Goal: Find specific page/section: Find specific page/section

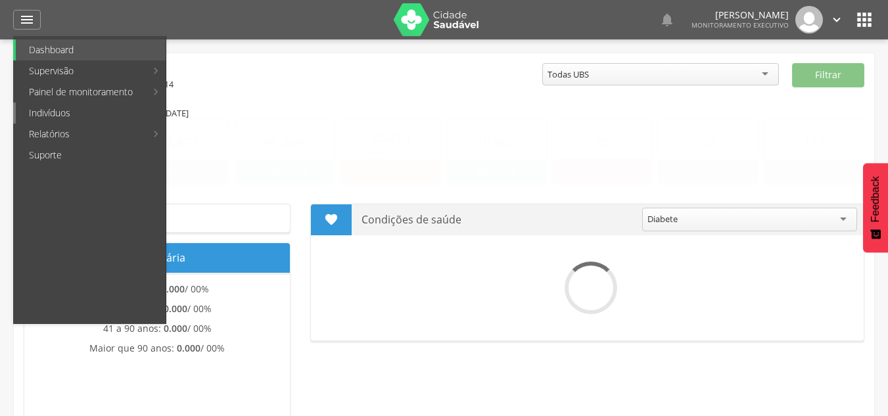
click at [68, 113] on link "Indivíduos" at bounding box center [91, 113] width 150 height 21
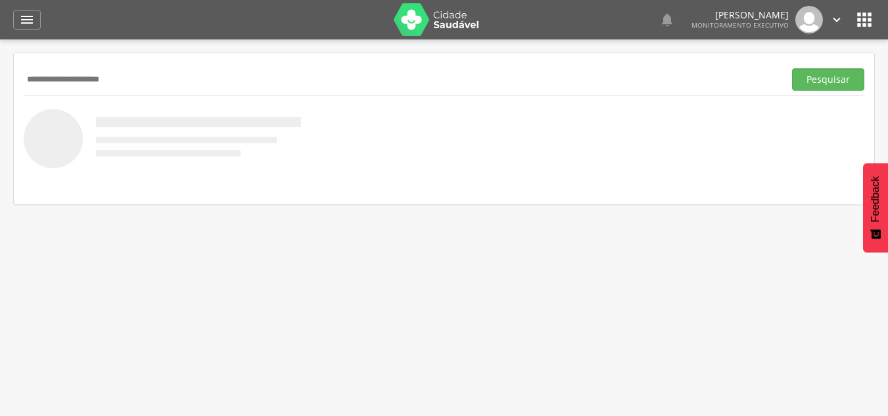
type input "**********"
click at [792, 68] on button "Pesquisar" at bounding box center [828, 79] width 72 height 22
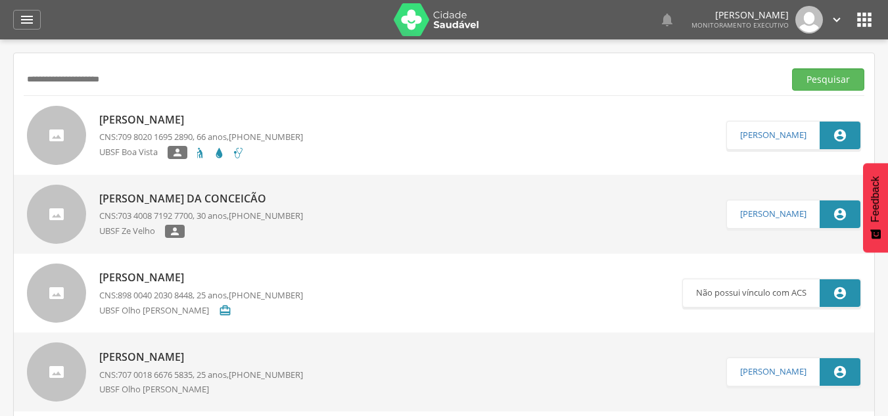
click at [357, 144] on link "Silvanio José da Silva CNS: 709 8020 1695 2890 , 66 anos, (83) 99177-9675 UBSF …" at bounding box center [376, 135] width 699 height 59
type input "**********"
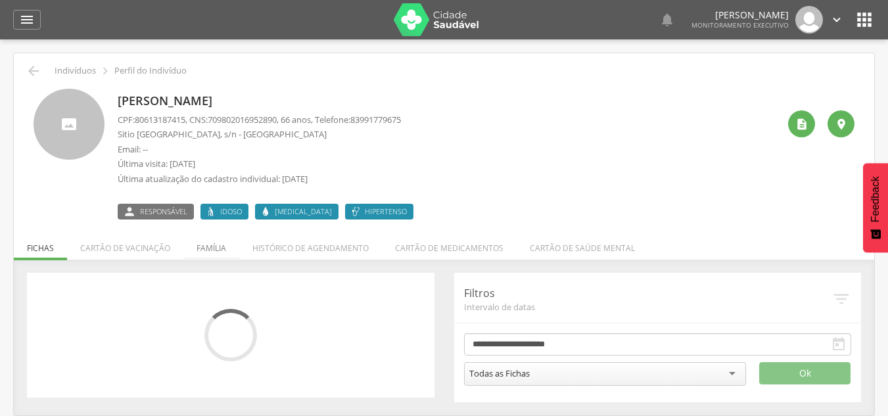
click at [205, 252] on li "Família" at bounding box center [211, 244] width 56 height 31
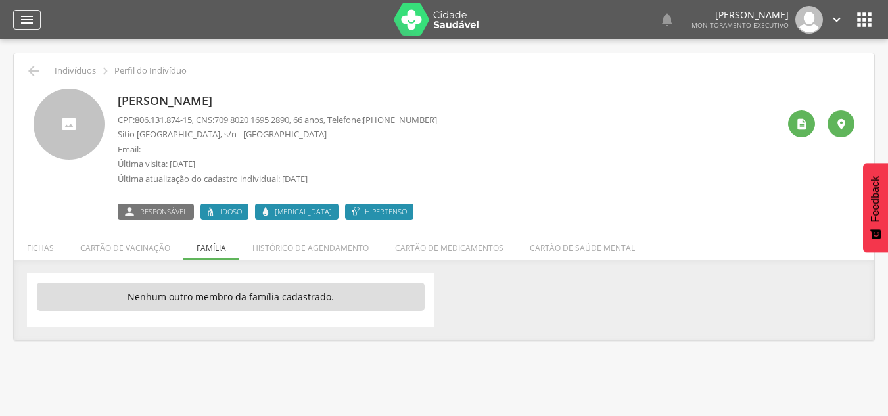
click at [32, 23] on icon "" at bounding box center [27, 20] width 16 height 16
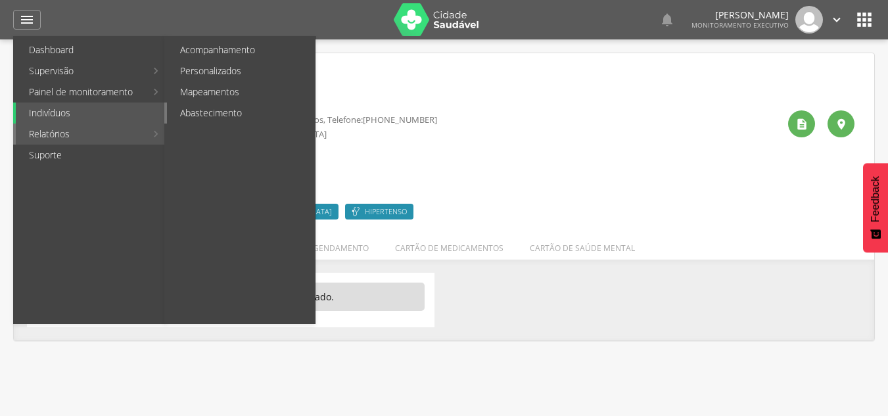
click at [191, 113] on link "Abastecimento" at bounding box center [241, 113] width 148 height 21
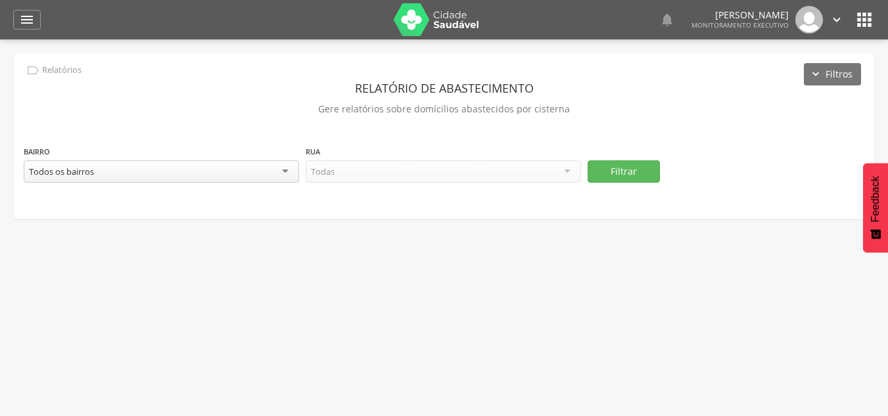
click at [243, 177] on div "Todos os bairros" at bounding box center [161, 171] width 275 height 22
click at [465, 172] on div "Todas as ruas" at bounding box center [443, 171] width 275 height 22
click at [622, 176] on button "Filtrar" at bounding box center [624, 171] width 72 height 22
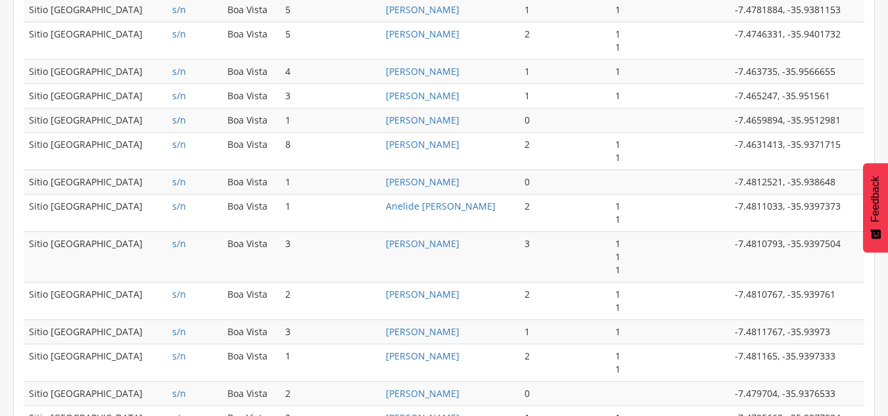
scroll to position [825, 0]
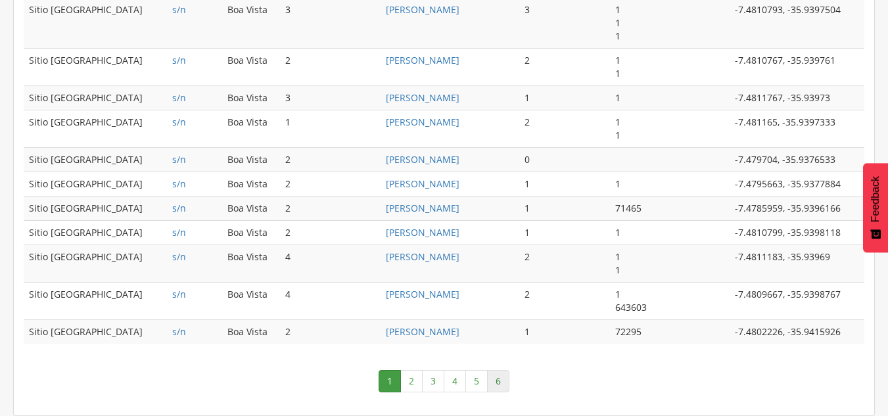
click at [502, 378] on link "6" at bounding box center [498, 381] width 22 height 22
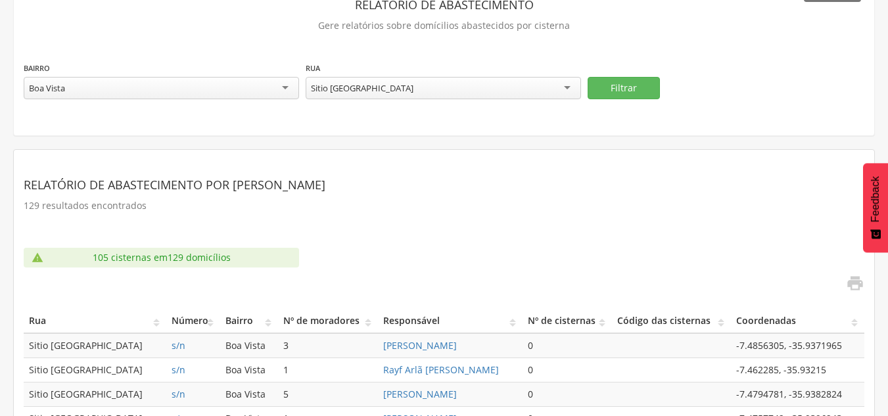
scroll to position [170, 0]
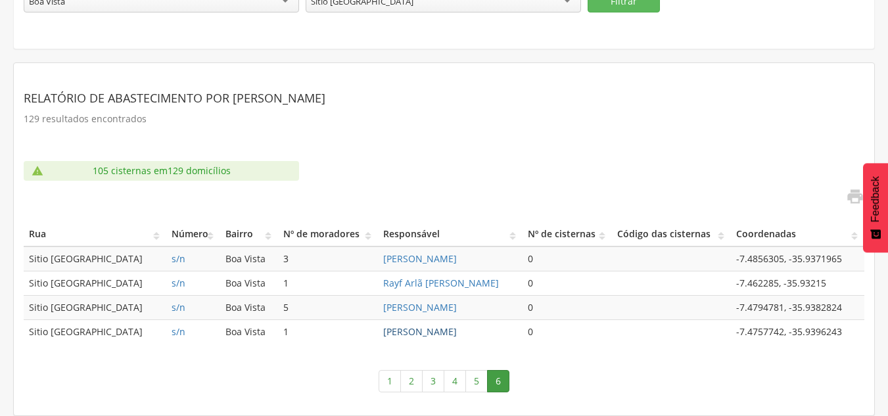
click at [413, 333] on link "Silvanio José da Silva" at bounding box center [420, 331] width 74 height 12
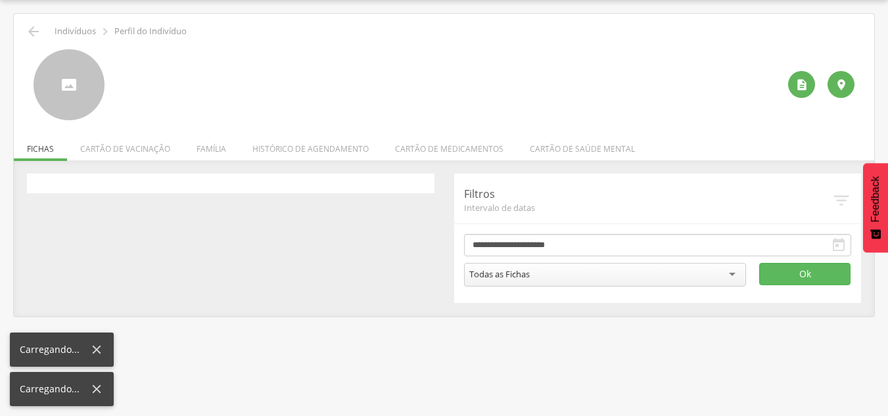
scroll to position [39, 0]
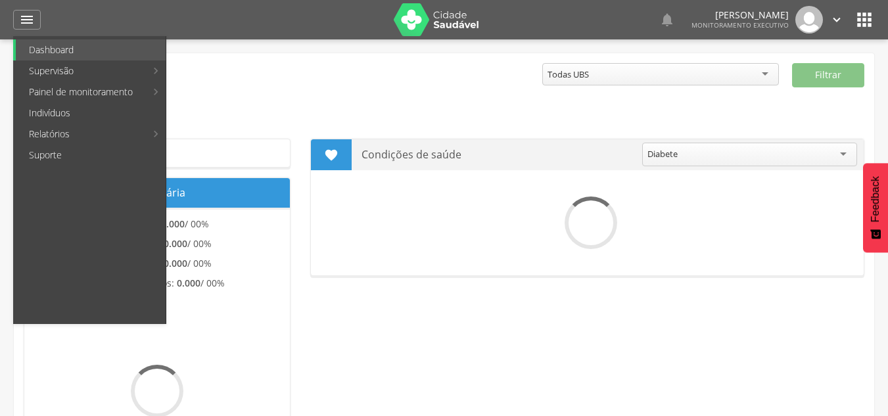
click at [57, 113] on link "Indivíduos" at bounding box center [91, 113] width 150 height 21
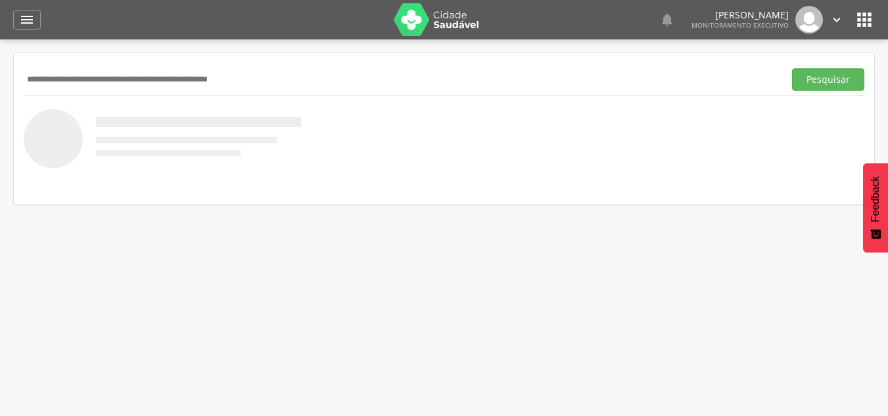
click at [107, 80] on input "text" at bounding box center [401, 79] width 755 height 22
click at [51, 83] on input "**********" at bounding box center [401, 79] width 755 height 22
type input "**********"
click at [820, 73] on button "Pesquisar" at bounding box center [828, 79] width 72 height 22
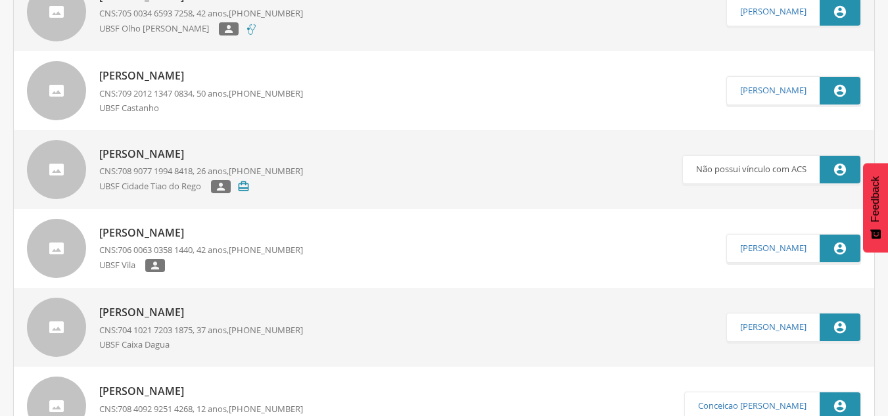
scroll to position [394, 0]
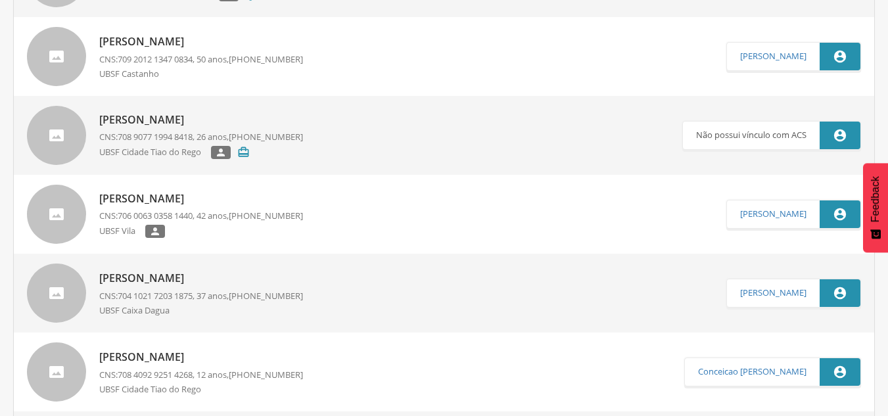
click at [181, 277] on p "[PERSON_NAME]" at bounding box center [201, 278] width 204 height 15
type input "**********"
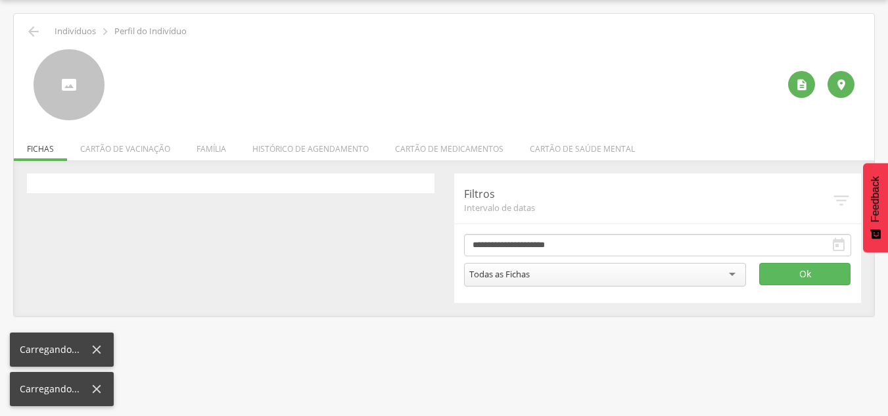
scroll to position [39, 0]
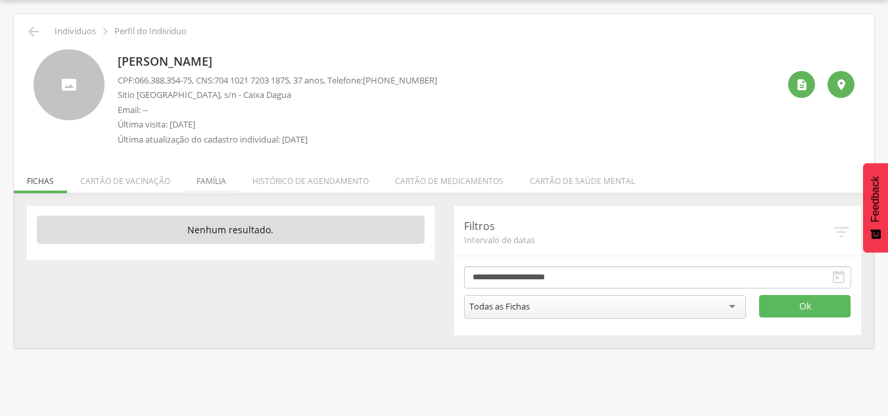
click at [210, 184] on li "Família" at bounding box center [211, 177] width 56 height 31
